Goal: Task Accomplishment & Management: Manage account settings

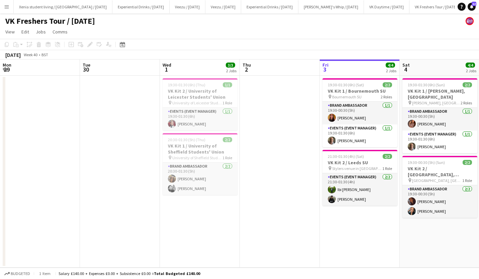
scroll to position [0, 147]
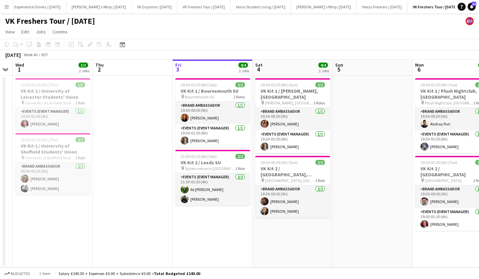
click at [286, 86] on span "19:30-01:30 (6h) (Sun)" at bounding box center [279, 84] width 37 height 5
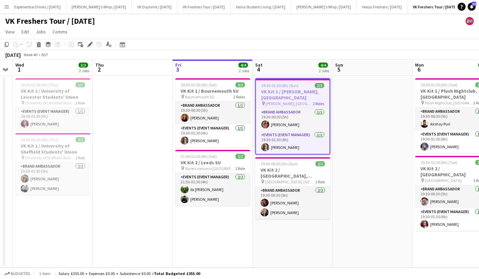
click at [88, 42] on icon "Edit" at bounding box center [89, 44] width 5 height 5
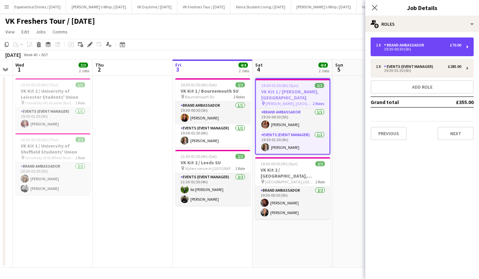
click at [434, 53] on div "1 x Brand Ambassador £70.00 19:30-00:30 (5h)" at bounding box center [422, 46] width 103 height 19
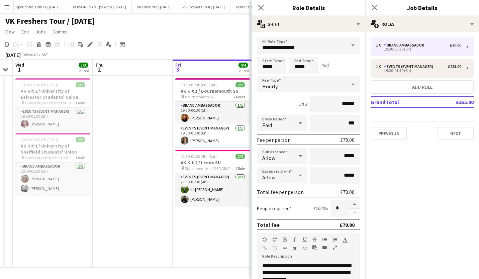
click at [350, 202] on button "button" at bounding box center [354, 204] width 11 height 9
type input "*"
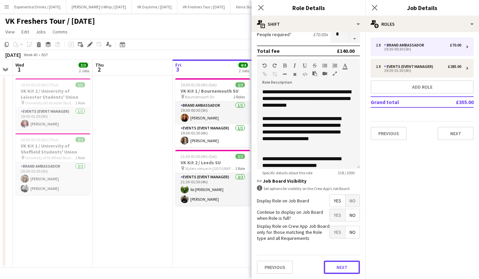
click at [342, 267] on button "Next" at bounding box center [342, 267] width 36 height 13
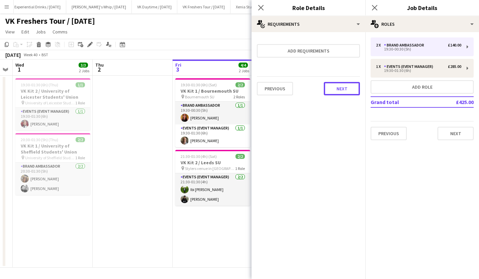
click at [339, 86] on button "Next" at bounding box center [342, 88] width 36 height 13
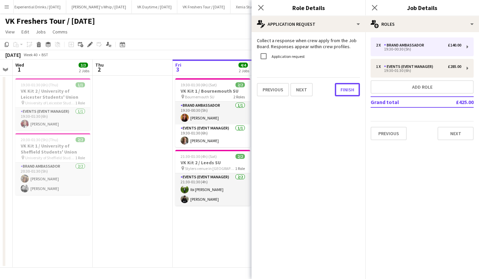
click at [339, 86] on button "Finish" at bounding box center [347, 89] width 25 height 13
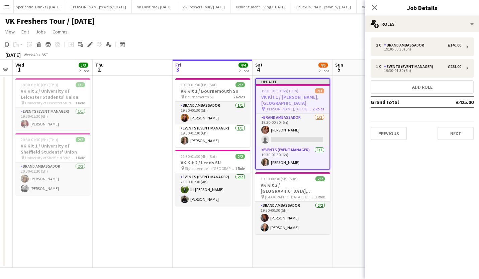
click at [374, 10] on icon "Close pop-in" at bounding box center [374, 7] width 5 height 5
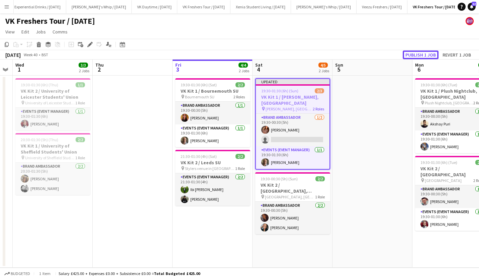
click at [429, 54] on button "Publish 1 job" at bounding box center [421, 54] width 36 height 9
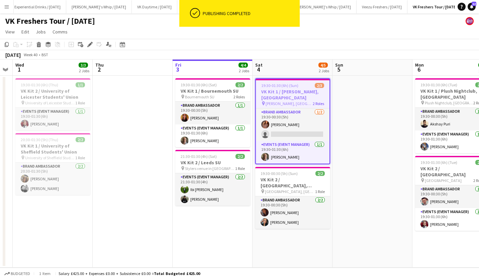
click at [285, 132] on app-card-role "Brand Ambassador 1/2 19:30-00:30 (5h) Sara Manchipp single-neutral-actions" at bounding box center [293, 124] width 74 height 32
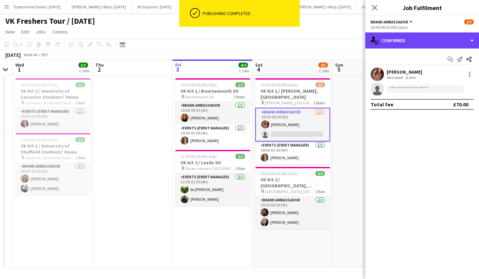
click at [437, 41] on div "single-neutral-actions-check-2 Confirmed" at bounding box center [422, 40] width 114 height 16
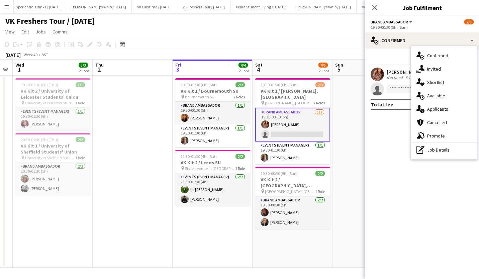
click at [453, 106] on div "single-neutral-actions-information Applicants" at bounding box center [444, 108] width 66 height 13
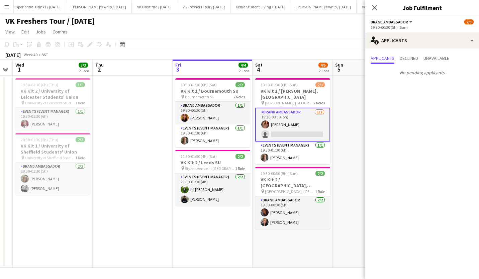
click at [374, 6] on icon "Close pop-in" at bounding box center [374, 7] width 5 height 5
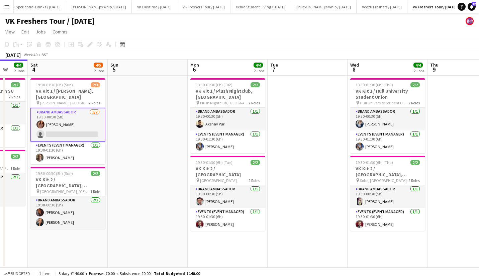
scroll to position [0, 213]
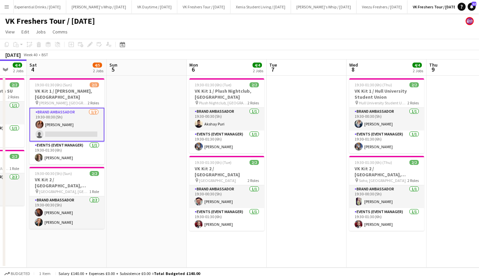
click at [210, 145] on app-card-role "Events (Event Manager) 1/1 19:30-01:30 (6h) Callum Clark" at bounding box center [226, 141] width 75 height 23
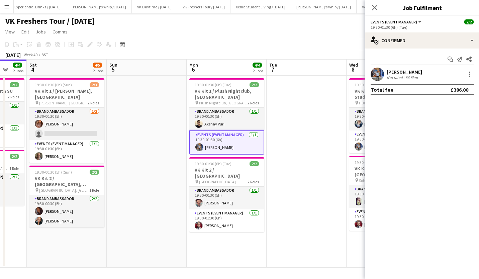
click at [470, 73] on div at bounding box center [470, 74] width 8 height 8
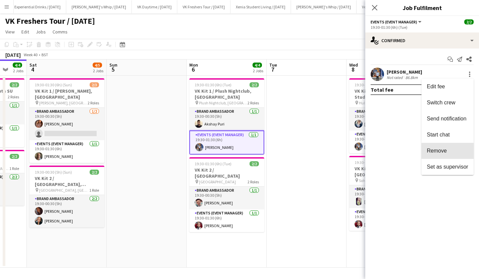
click at [449, 152] on span "Remove" at bounding box center [447, 151] width 41 height 6
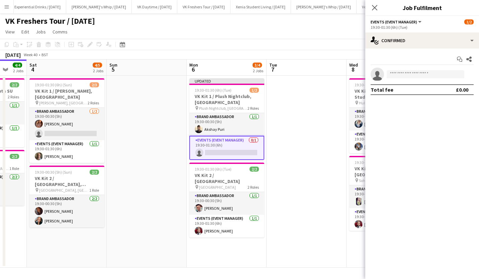
click at [228, 96] on h3 "VK Kit 1 / Plush Nightclub, Oxford" at bounding box center [226, 99] width 75 height 12
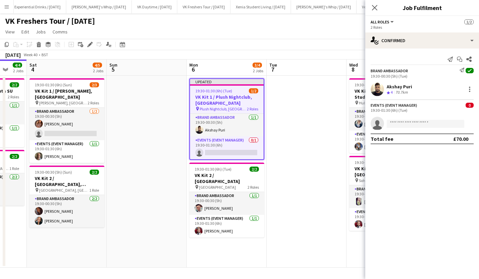
click at [88, 43] on icon "Edit" at bounding box center [89, 44] width 5 height 5
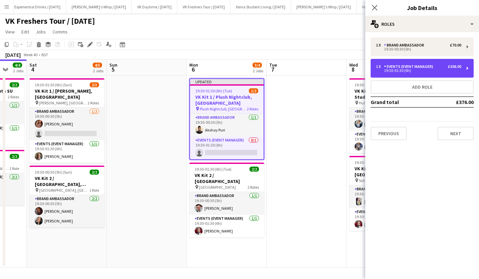
click at [410, 63] on div "1 x Events (Event Manager) £306.00 19:30-01:30 (6h)" at bounding box center [422, 68] width 103 height 19
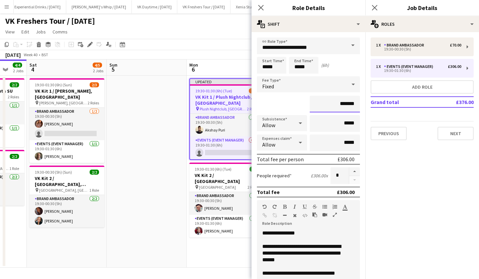
click at [339, 106] on input "*******" at bounding box center [335, 104] width 50 height 17
type input "**"
type input "****"
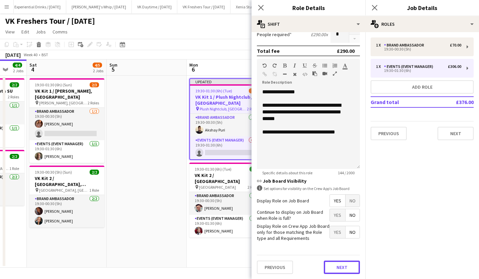
click at [345, 261] on button "Next" at bounding box center [342, 267] width 36 height 13
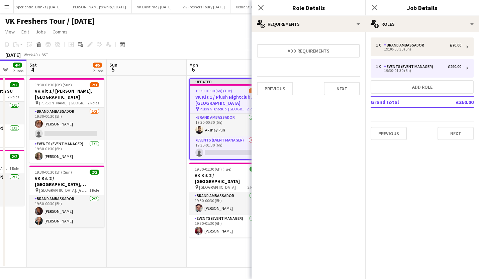
scroll to position [0, 0]
click at [340, 89] on button "Next" at bounding box center [342, 88] width 36 height 13
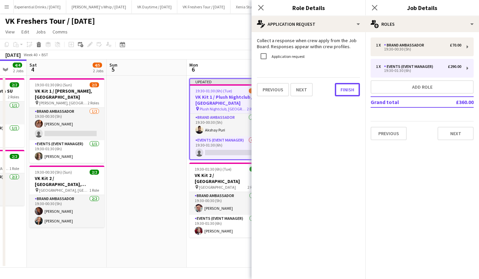
click at [340, 89] on button "Finish" at bounding box center [347, 89] width 25 height 13
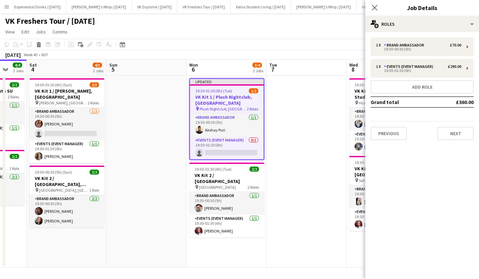
click at [238, 150] on app-card-role "Events (Event Manager) 0/1 19:30-01:30 (6h) single-neutral-actions" at bounding box center [227, 147] width 74 height 23
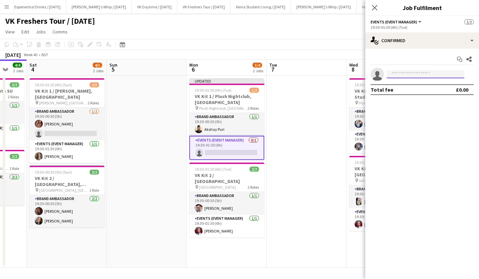
click at [411, 71] on input at bounding box center [426, 74] width 78 height 8
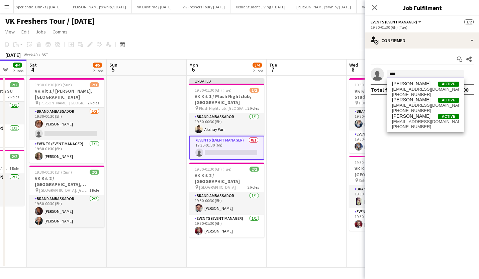
type input "****"
click at [415, 120] on span "dnsworldtour@hotmail.com" at bounding box center [425, 121] width 67 height 5
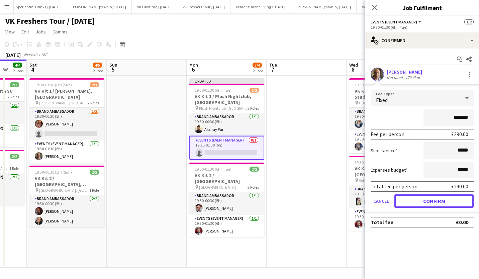
click at [424, 196] on button "Confirm" at bounding box center [433, 200] width 79 height 13
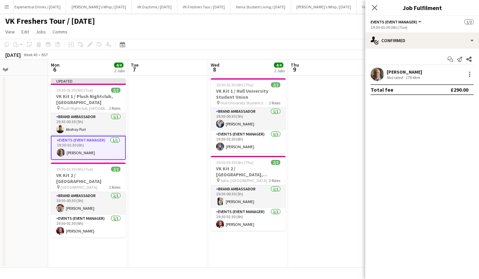
scroll to position [0, 205]
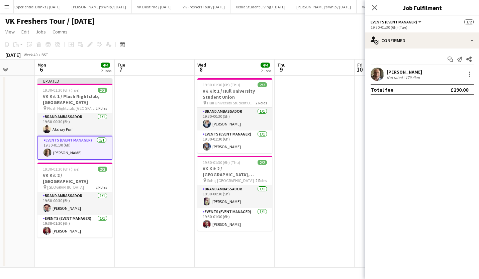
click at [227, 88] on h3 "VK Kit 1 / Hull University Student Union" at bounding box center [234, 94] width 75 height 12
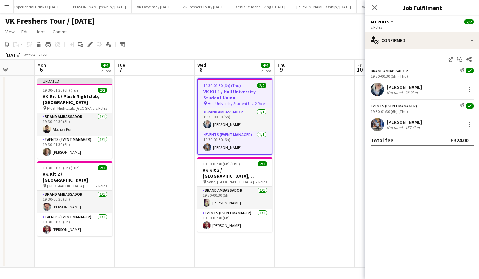
click at [91, 42] on icon "Edit" at bounding box center [89, 44] width 5 height 5
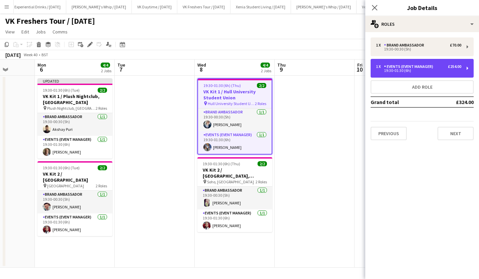
click at [401, 65] on div "Events (Event Manager)" at bounding box center [410, 66] width 52 height 5
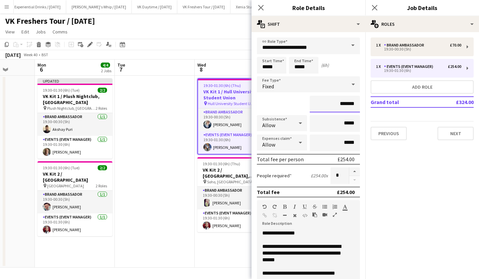
click at [339, 103] on input "*******" at bounding box center [335, 104] width 50 height 17
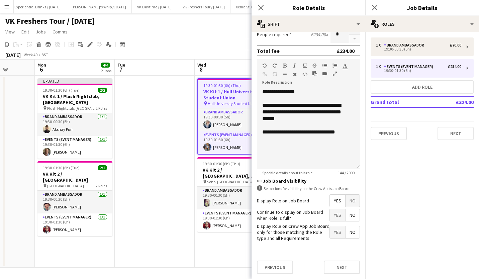
type input "*******"
click at [348, 269] on button "Next" at bounding box center [342, 267] width 36 height 13
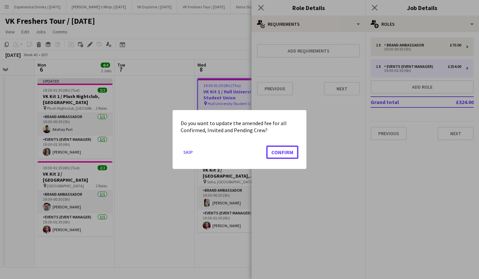
click at [292, 151] on button "Confirm" at bounding box center [282, 151] width 32 height 13
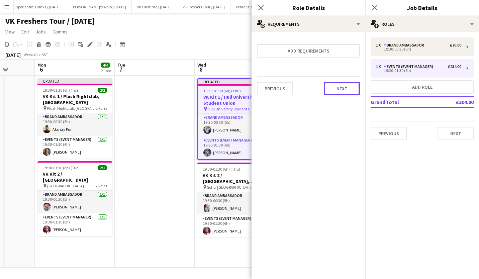
click at [350, 87] on button "Next" at bounding box center [342, 88] width 36 height 13
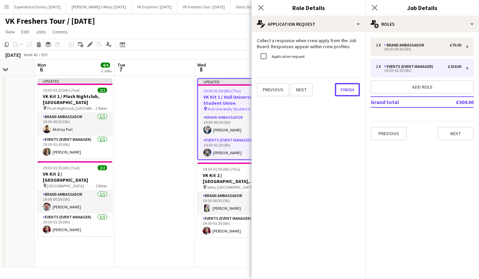
click at [344, 92] on button "Finish" at bounding box center [347, 89] width 25 height 13
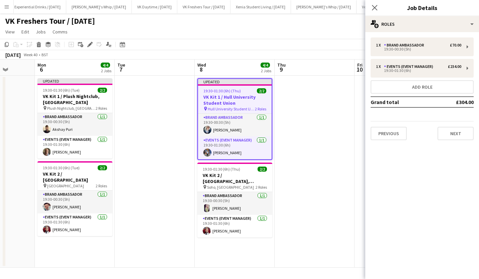
click at [222, 151] on app-card-role "Events (Event Manager) 1/1 19:30-01:30 (6h) Callum Clark" at bounding box center [235, 147] width 74 height 23
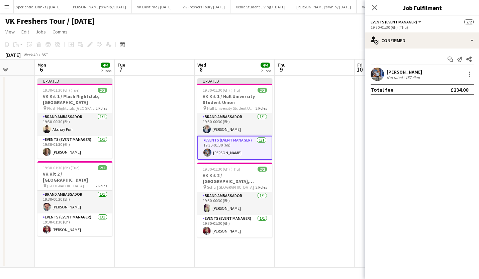
click at [474, 72] on div "Callum Clark Not rated 157.4km" at bounding box center [422, 74] width 114 height 13
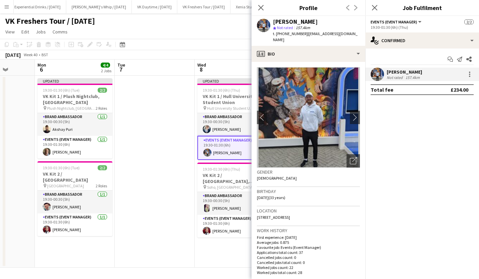
click at [473, 71] on div at bounding box center [470, 74] width 8 height 8
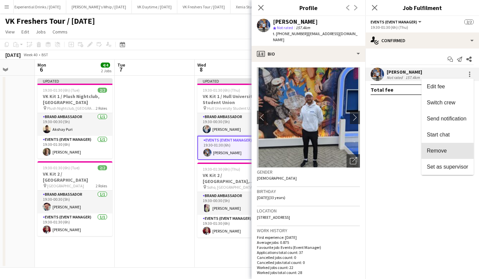
click at [446, 150] on span "Remove" at bounding box center [437, 151] width 20 height 6
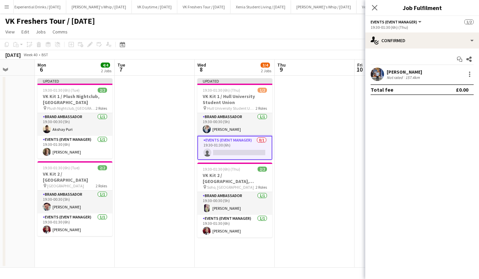
click at [248, 152] on app-card-role "Events (Event Manager) 0/1 19:30-01:30 (6h) single-neutral-actions" at bounding box center [234, 148] width 75 height 24
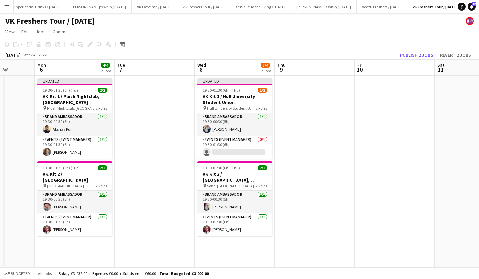
click at [248, 152] on app-card-role "Events (Event Manager) 0/1 19:30-01:30 (6h) single-neutral-actions" at bounding box center [234, 147] width 75 height 23
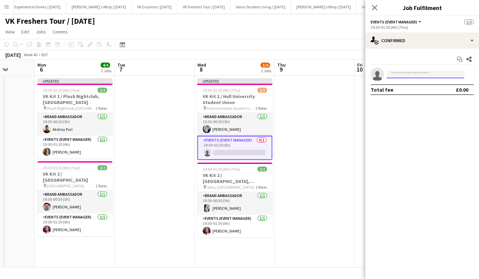
click at [399, 73] on input at bounding box center [426, 74] width 78 height 8
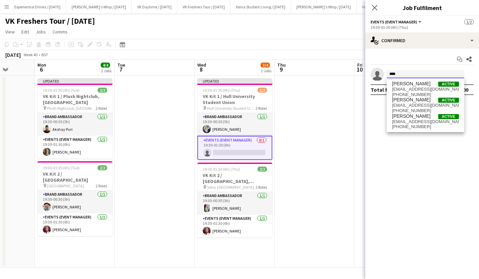
type input "****"
click at [407, 118] on span "Duncan Strafford" at bounding box center [411, 116] width 38 height 6
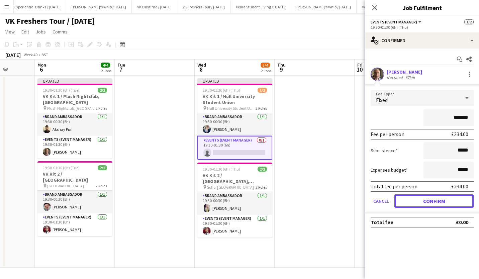
click at [430, 198] on button "Confirm" at bounding box center [433, 200] width 79 height 13
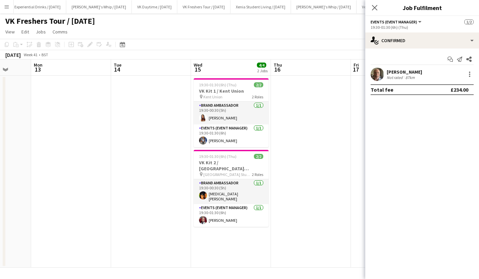
scroll to position [0, 211]
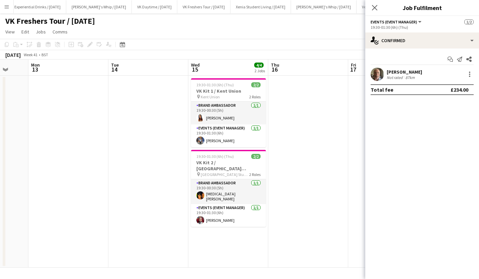
click at [220, 86] on span "19:30-01:30 (6h) (Thu)" at bounding box center [214, 84] width 37 height 5
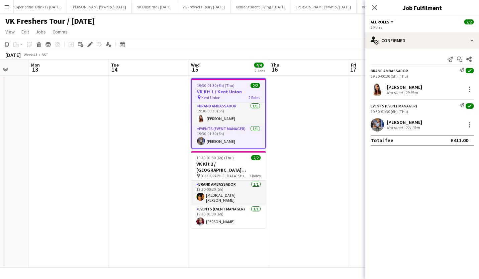
click at [220, 142] on app-card-role "Events (Event Manager) 1/1 19:30-01:30 (6h) Callum Clark" at bounding box center [229, 136] width 74 height 23
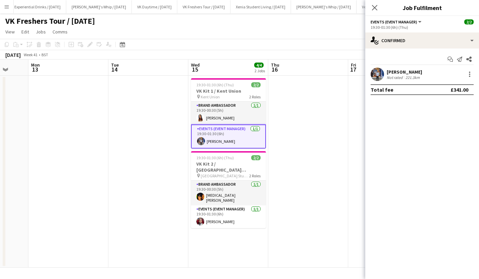
click at [469, 73] on div at bounding box center [470, 74] width 8 height 8
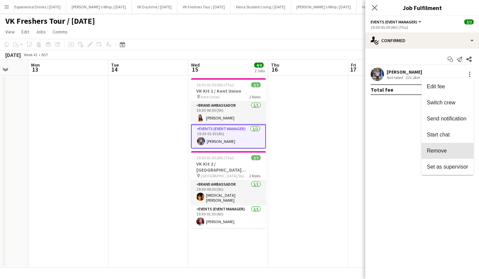
click at [444, 149] on span "Remove" at bounding box center [437, 151] width 20 height 6
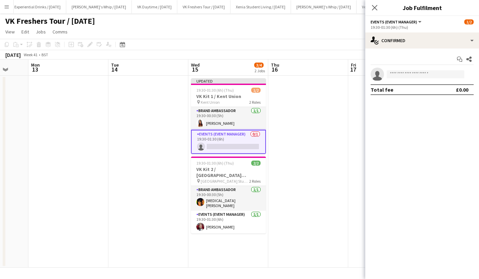
click at [225, 98] on h3 "VK Kit 1 / Kent Union" at bounding box center [228, 96] width 75 height 6
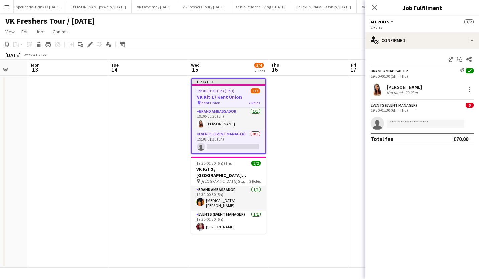
click at [91, 42] on icon at bounding box center [92, 43] width 2 height 2
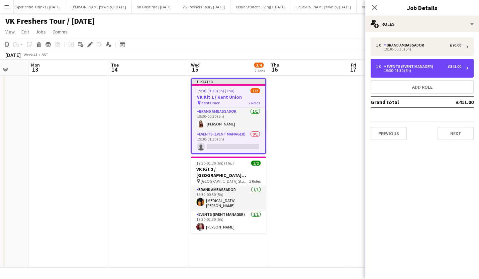
click at [414, 65] on div "Events (Event Manager)" at bounding box center [410, 66] width 52 height 5
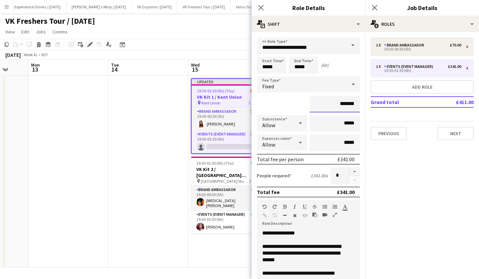
click at [340, 102] on input "*******" at bounding box center [335, 104] width 50 height 17
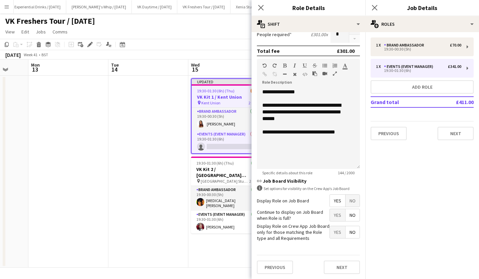
type input "*******"
click at [339, 263] on button "Next" at bounding box center [342, 267] width 36 height 13
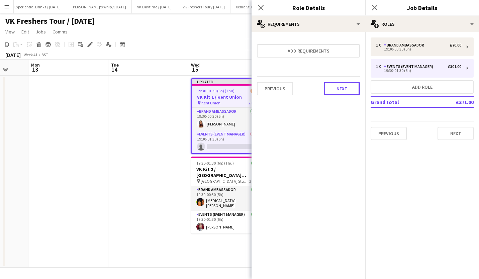
click at [345, 90] on button "Next" at bounding box center [342, 88] width 36 height 13
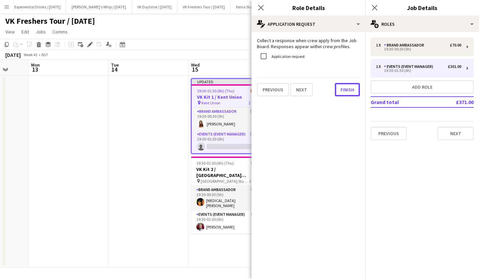
click at [345, 90] on button "Finish" at bounding box center [347, 89] width 25 height 13
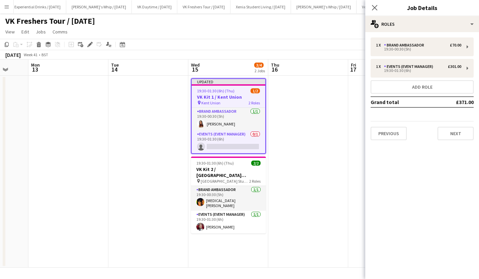
click at [232, 147] on app-card-role "Events (Event Manager) 0/1 19:30-01:30 (6h) single-neutral-actions" at bounding box center [229, 141] width 74 height 23
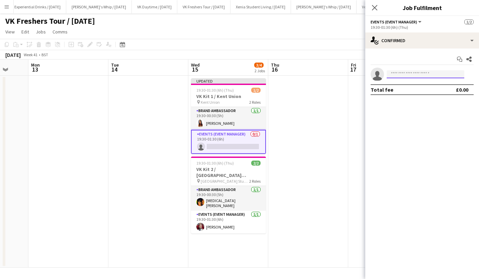
click at [401, 72] on input at bounding box center [426, 74] width 78 height 8
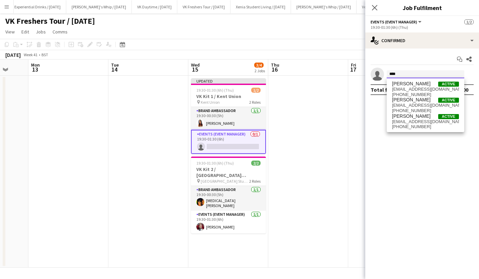
type input "****"
click at [419, 121] on span "dnsworldtour@hotmail.com" at bounding box center [425, 121] width 67 height 5
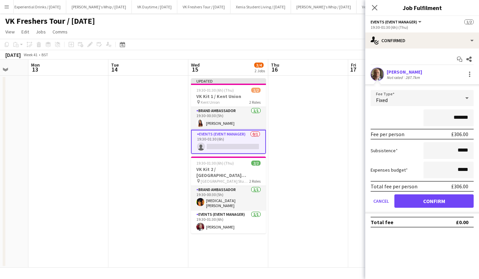
type input "*******"
click at [445, 196] on button "Confirm" at bounding box center [433, 200] width 79 height 13
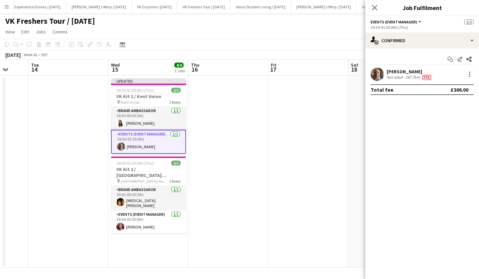
scroll to position [0, 222]
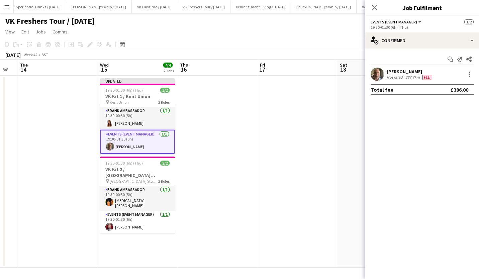
click at [373, 7] on icon "Close pop-in" at bounding box center [374, 7] width 5 height 5
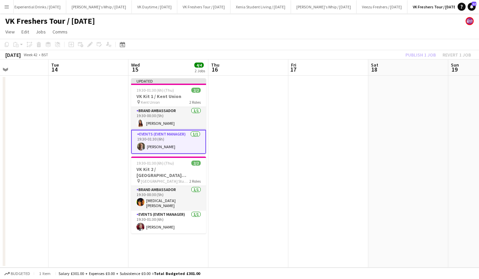
scroll to position [0, 191]
click at [368, 109] on app-date-cell at bounding box center [329, 172] width 80 height 192
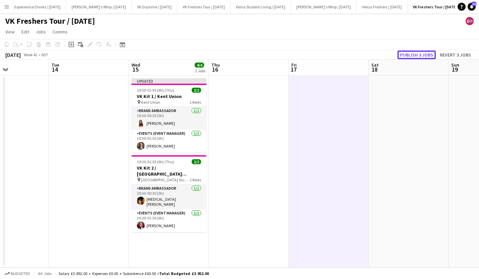
click at [416, 53] on button "Publish 3 jobs" at bounding box center [416, 54] width 38 height 9
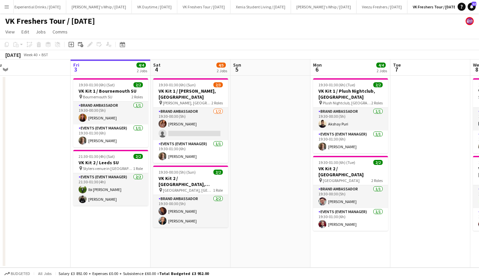
scroll to position [0, 169]
click at [193, 86] on span "19:30-01:30 (6h) (Sun)" at bounding box center [177, 84] width 37 height 5
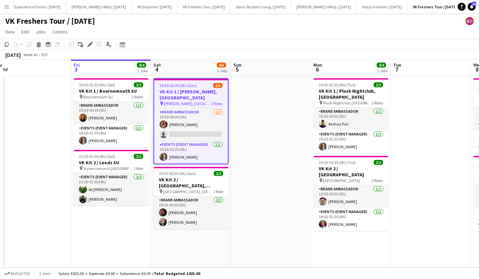
click at [91, 43] on icon at bounding box center [90, 45] width 4 height 4
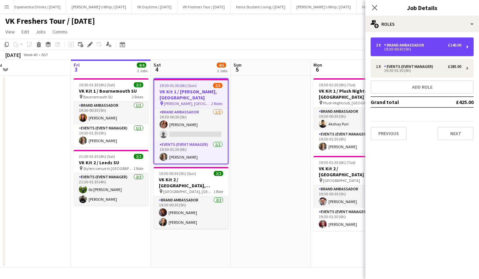
click at [428, 48] on div "19:30-00:30 (5h)" at bounding box center [418, 48] width 85 height 3
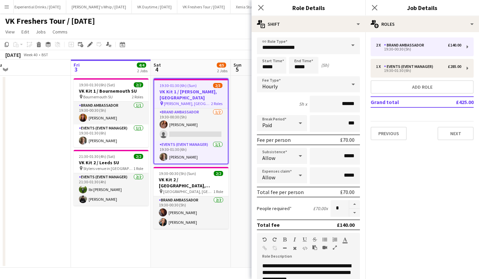
click at [350, 213] on button "button" at bounding box center [354, 213] width 11 height 8
type input "*"
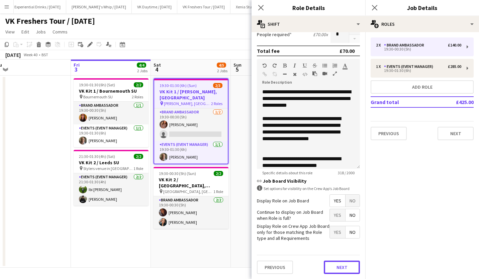
click at [337, 267] on button "Next" at bounding box center [342, 267] width 36 height 13
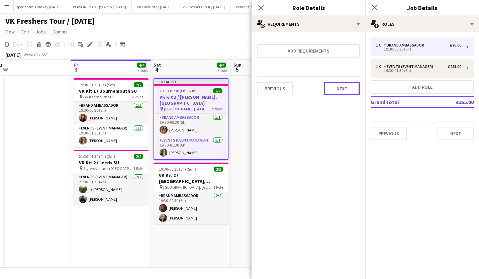
click at [344, 87] on button "Next" at bounding box center [342, 88] width 36 height 13
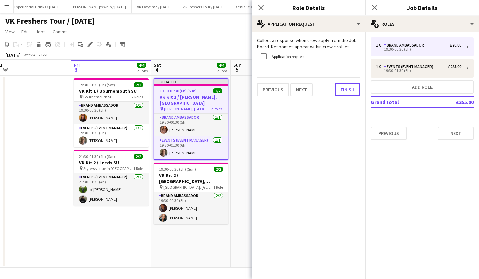
click at [344, 87] on button "Finish" at bounding box center [347, 89] width 25 height 13
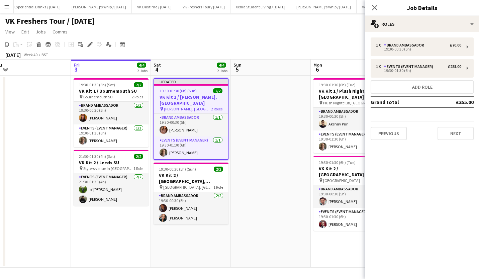
click at [374, 8] on icon at bounding box center [374, 7] width 5 height 5
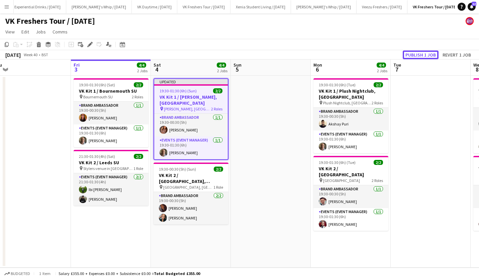
click at [416, 55] on button "Publish 1 job" at bounding box center [421, 54] width 36 height 9
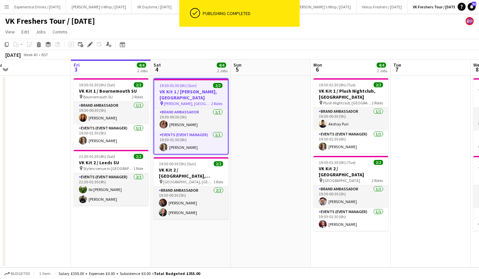
scroll to position [0, 135]
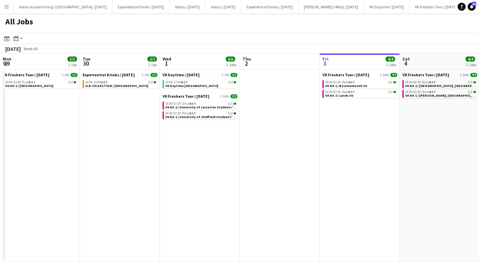
scroll to position [0, 160]
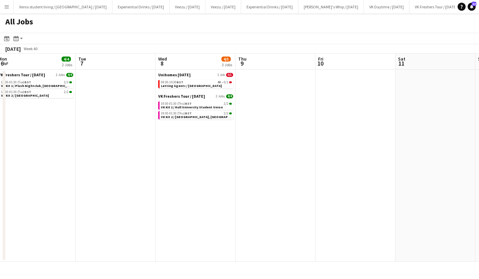
scroll to position [0, 214]
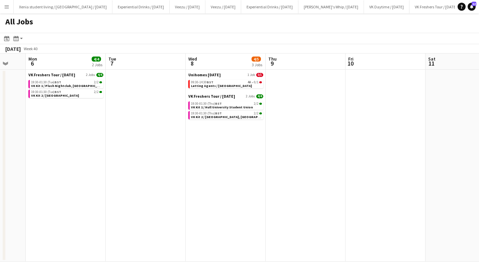
click at [233, 82] on div "09:30-14:30 BST 4A • 0/1" at bounding box center [226, 82] width 71 height 3
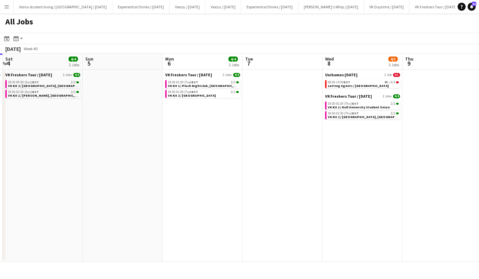
scroll to position [0, 157]
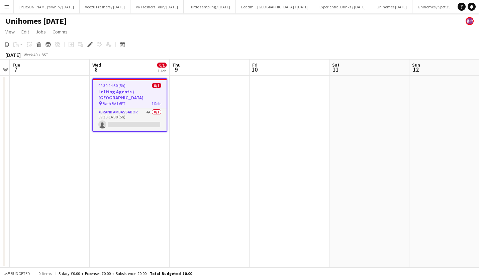
scroll to position [0, 531]
click at [137, 113] on app-card-role "Brand Ambassador 4A 0/1 09:30-14:30 (5h) single-neutral-actions" at bounding box center [130, 119] width 74 height 23
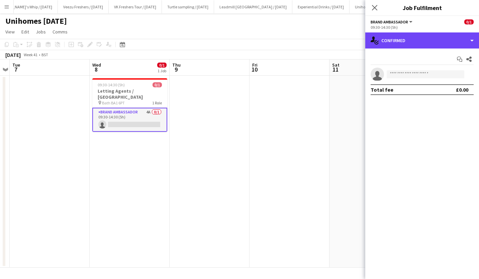
click at [395, 35] on div "single-neutral-actions-check-2 Confirmed" at bounding box center [422, 40] width 114 height 16
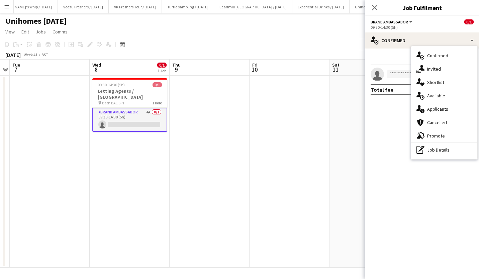
click at [421, 106] on icon "single-neutral-actions-information" at bounding box center [420, 109] width 8 height 8
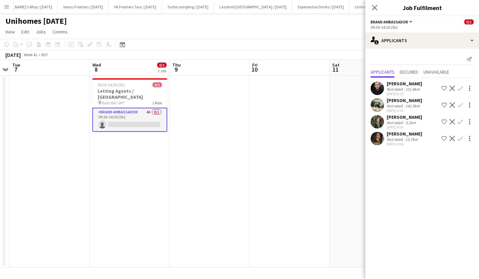
click at [403, 114] on div "[PERSON_NAME]" at bounding box center [404, 117] width 35 height 6
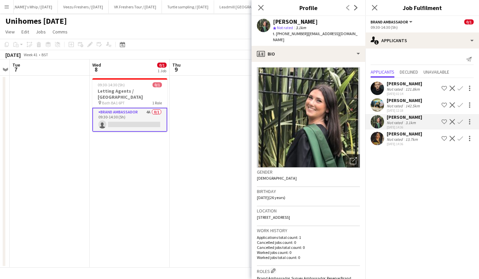
click at [403, 132] on div "[PERSON_NAME]" at bounding box center [404, 134] width 35 height 6
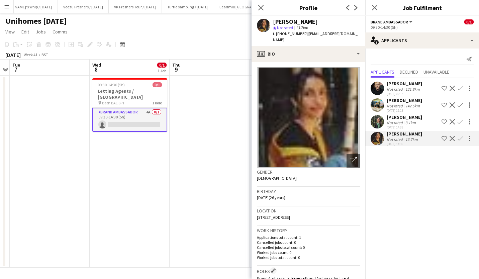
click at [405, 114] on div "[PERSON_NAME]" at bounding box center [404, 117] width 35 height 6
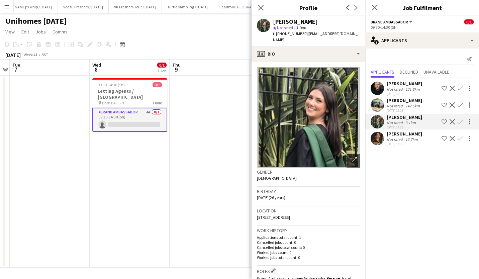
click at [375, 9] on icon "Close pop-in" at bounding box center [374, 7] width 5 height 5
